Goal: Navigation & Orientation: Find specific page/section

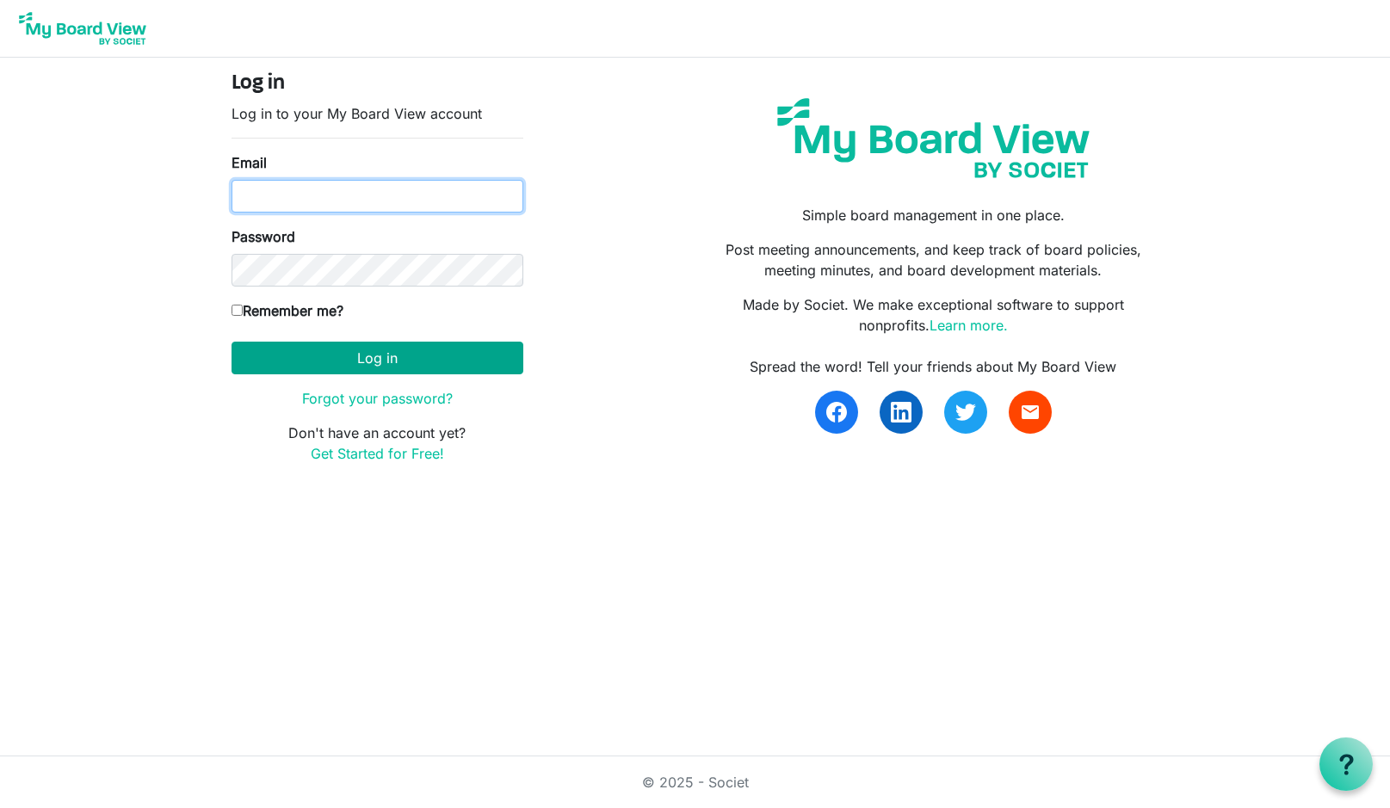
type input "boardoftrustees@miu.edu"
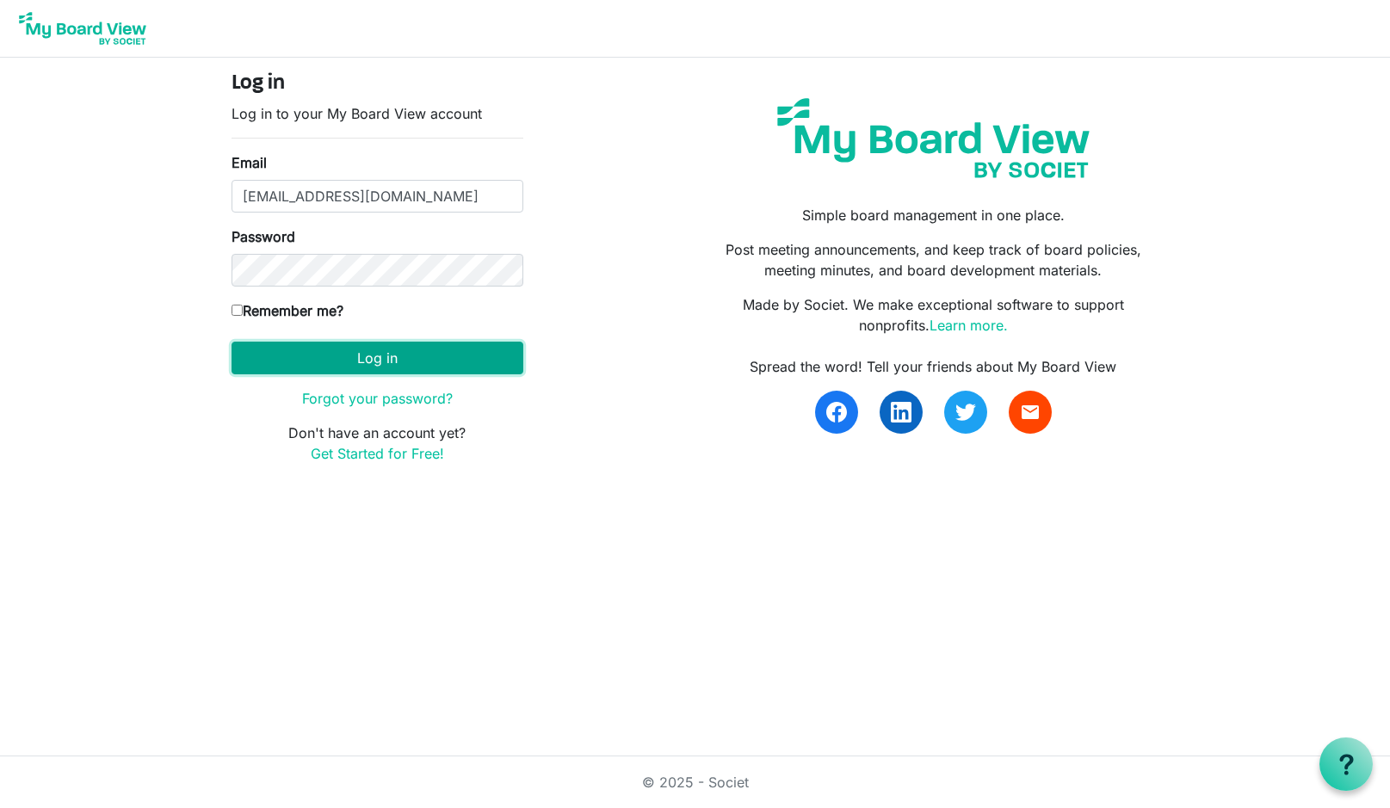
click at [357, 356] on button "Log in" at bounding box center [377, 358] width 292 height 33
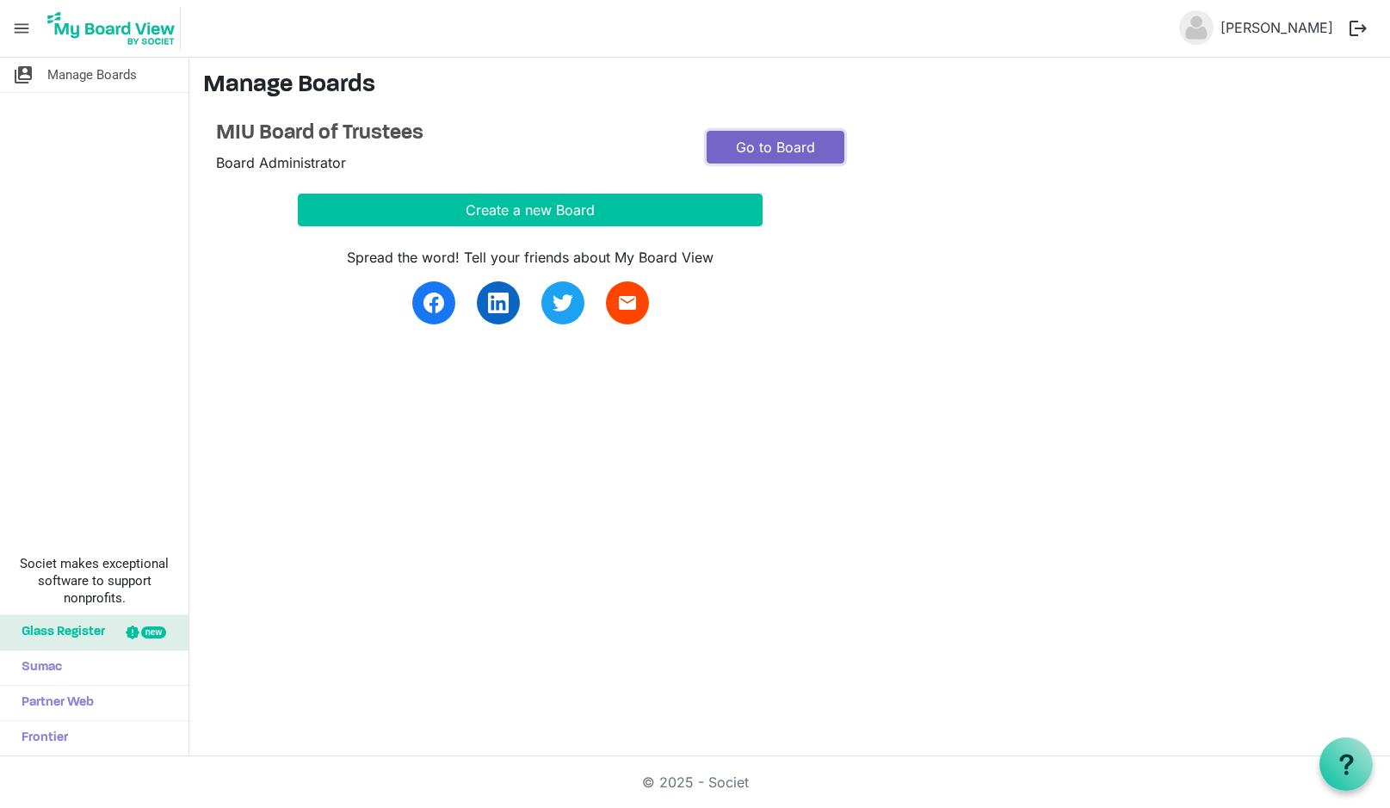
click at [777, 144] on link "Go to Board" at bounding box center [775, 147] width 138 height 33
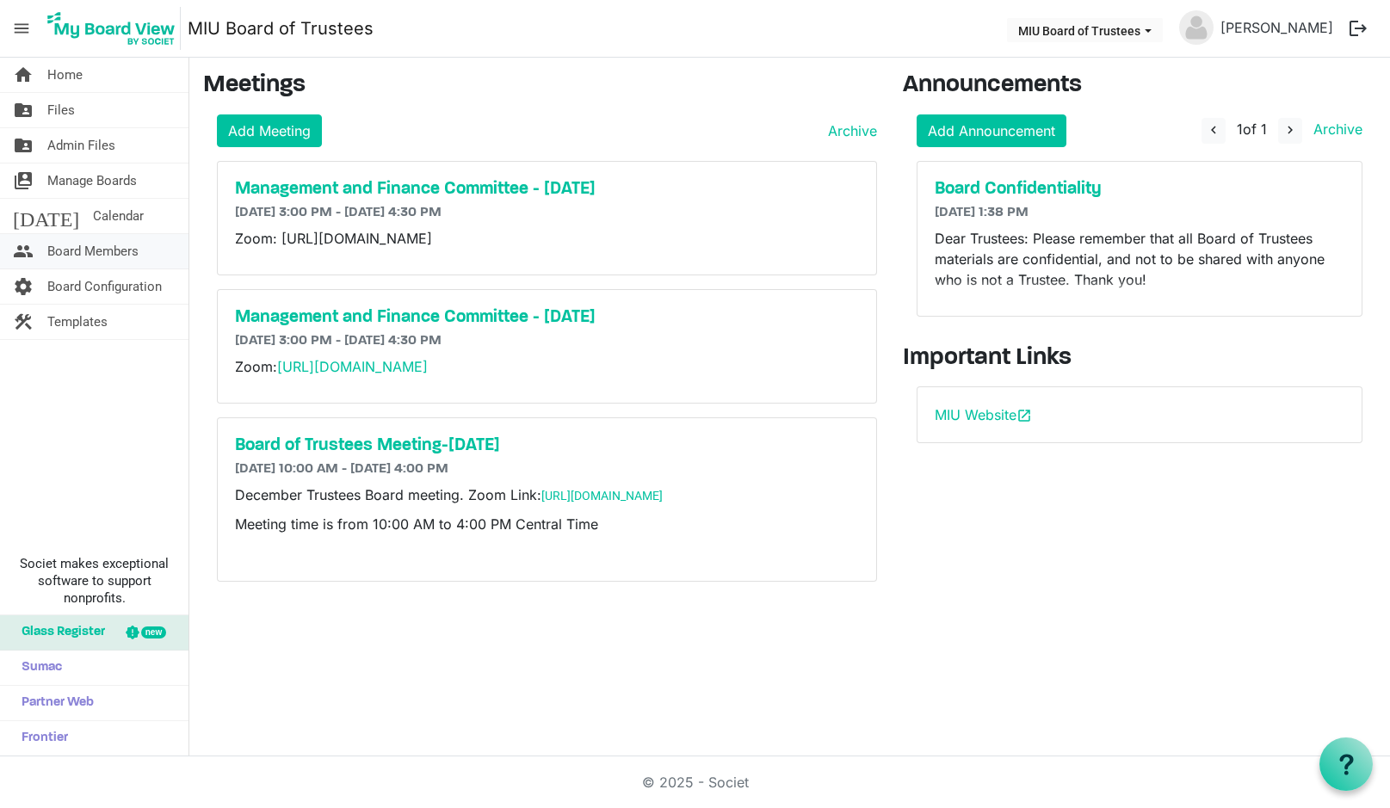
click at [64, 248] on span "Board Members" at bounding box center [92, 251] width 91 height 34
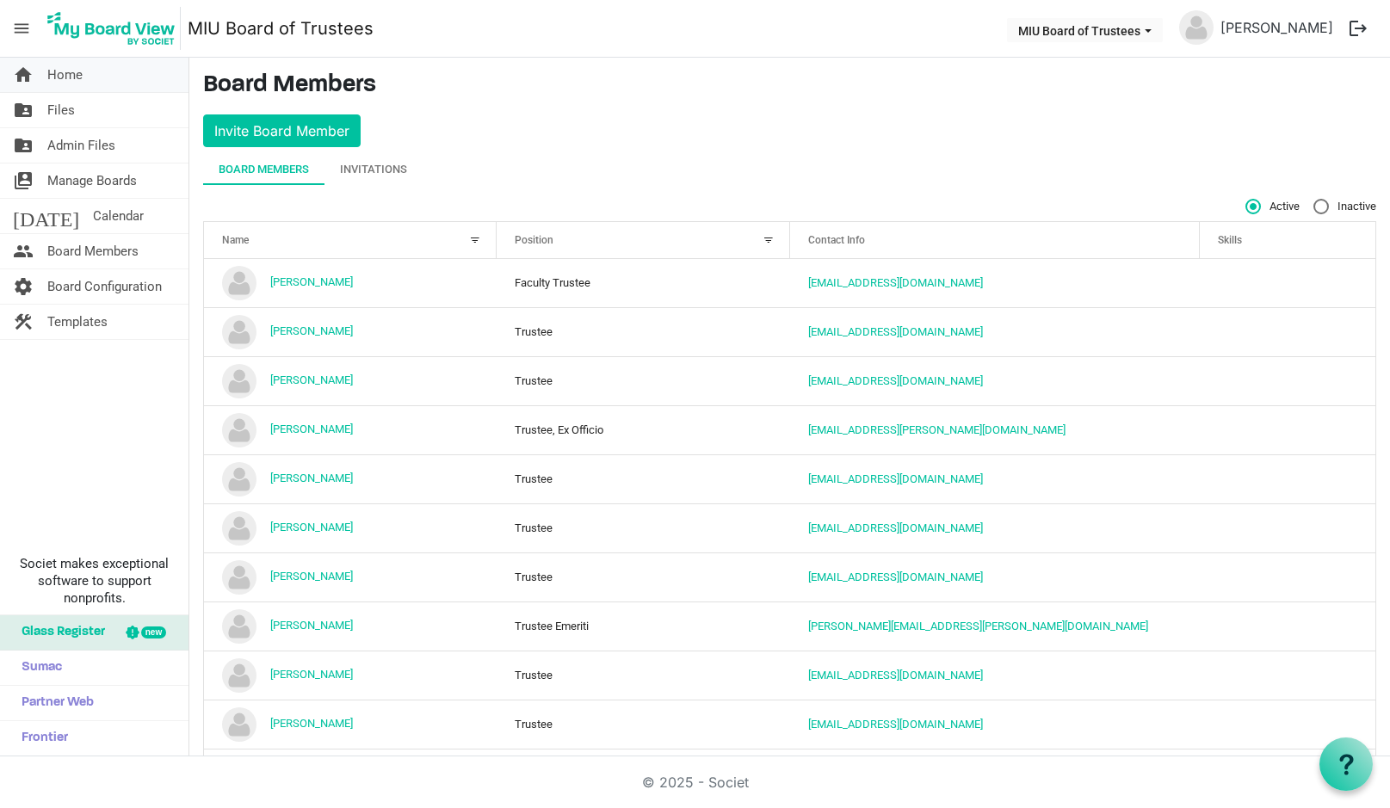
click at [69, 77] on span "Home" at bounding box center [64, 75] width 35 height 34
